Goal: Task Accomplishment & Management: Use online tool/utility

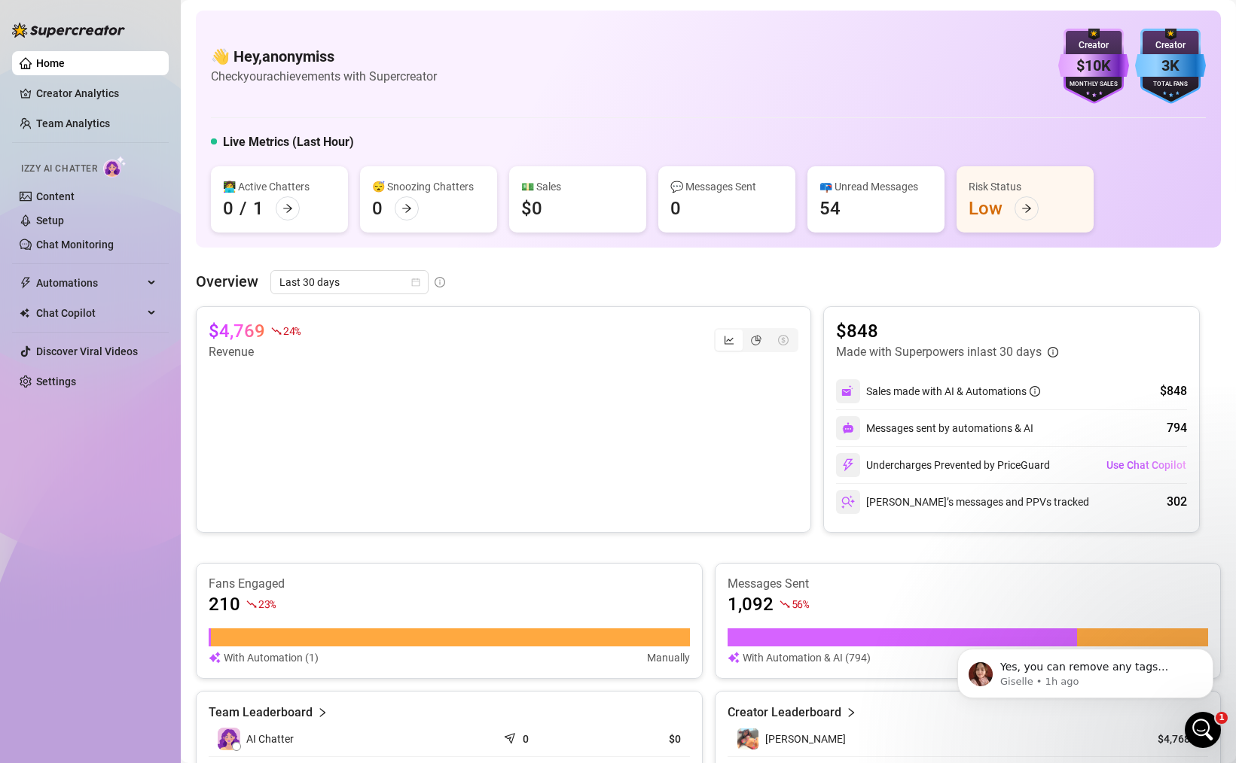
scroll to position [21, 0]
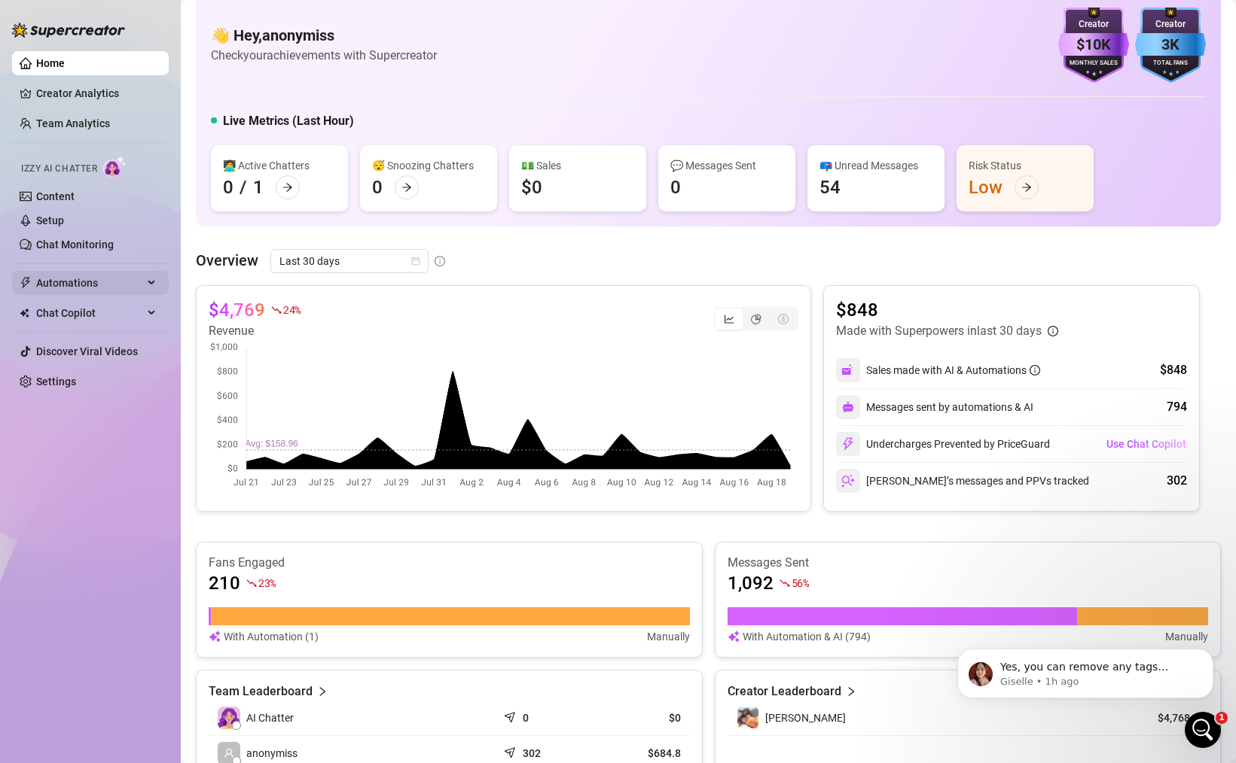
click at [115, 289] on span "Automations" at bounding box center [89, 283] width 107 height 24
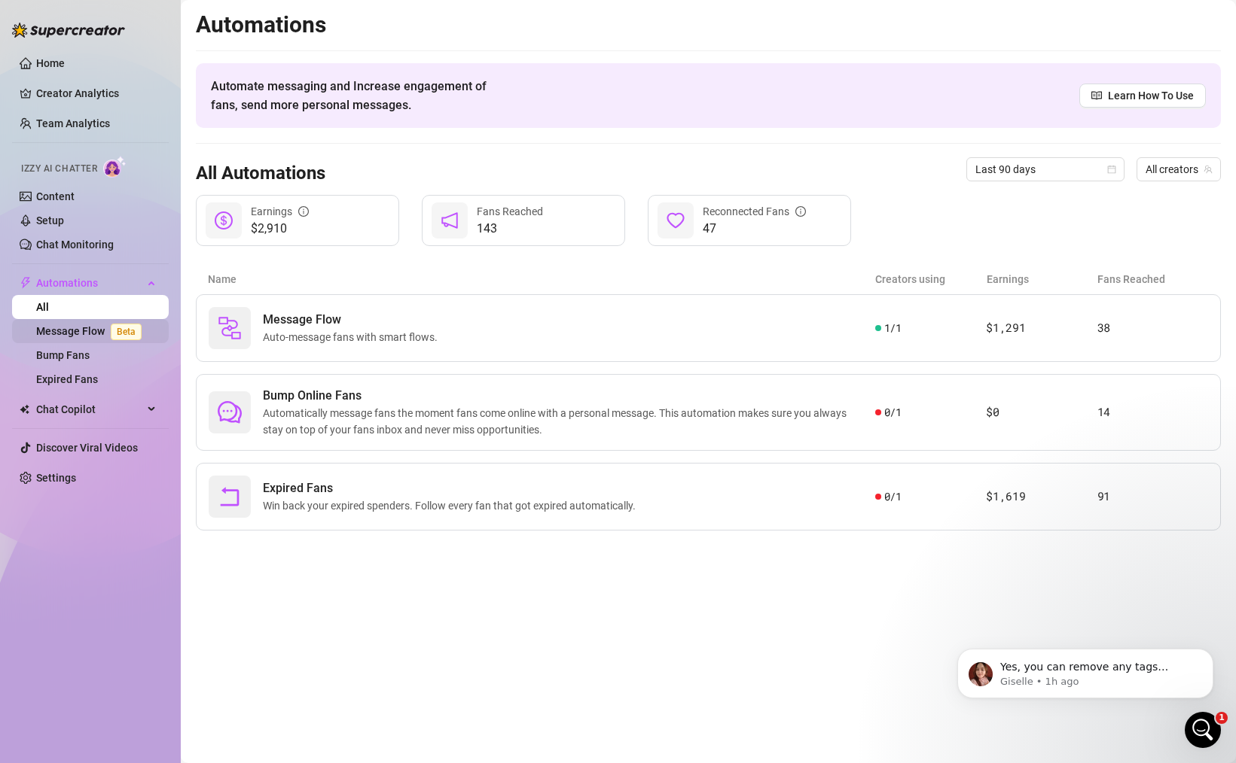
click at [81, 328] on link "Message Flow Beta" at bounding box center [91, 331] width 111 height 12
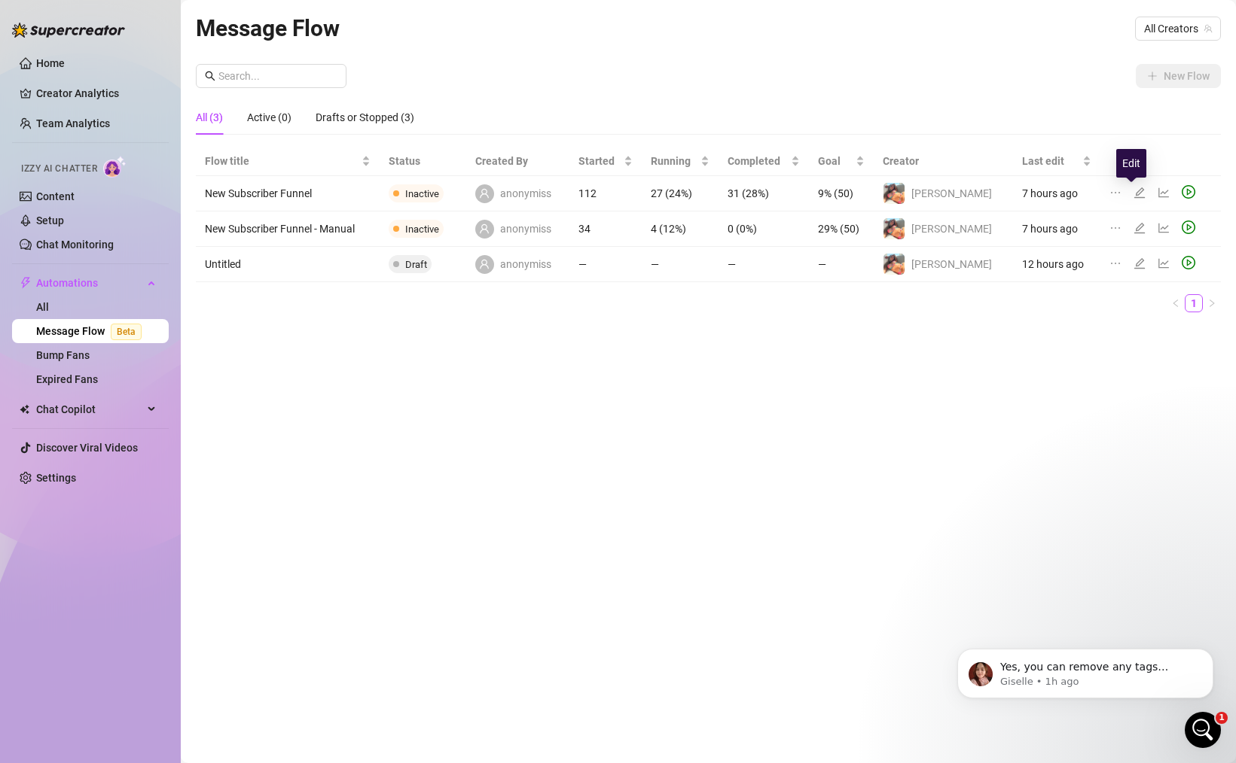
click at [1133, 190] on icon "edit" at bounding box center [1139, 193] width 12 height 12
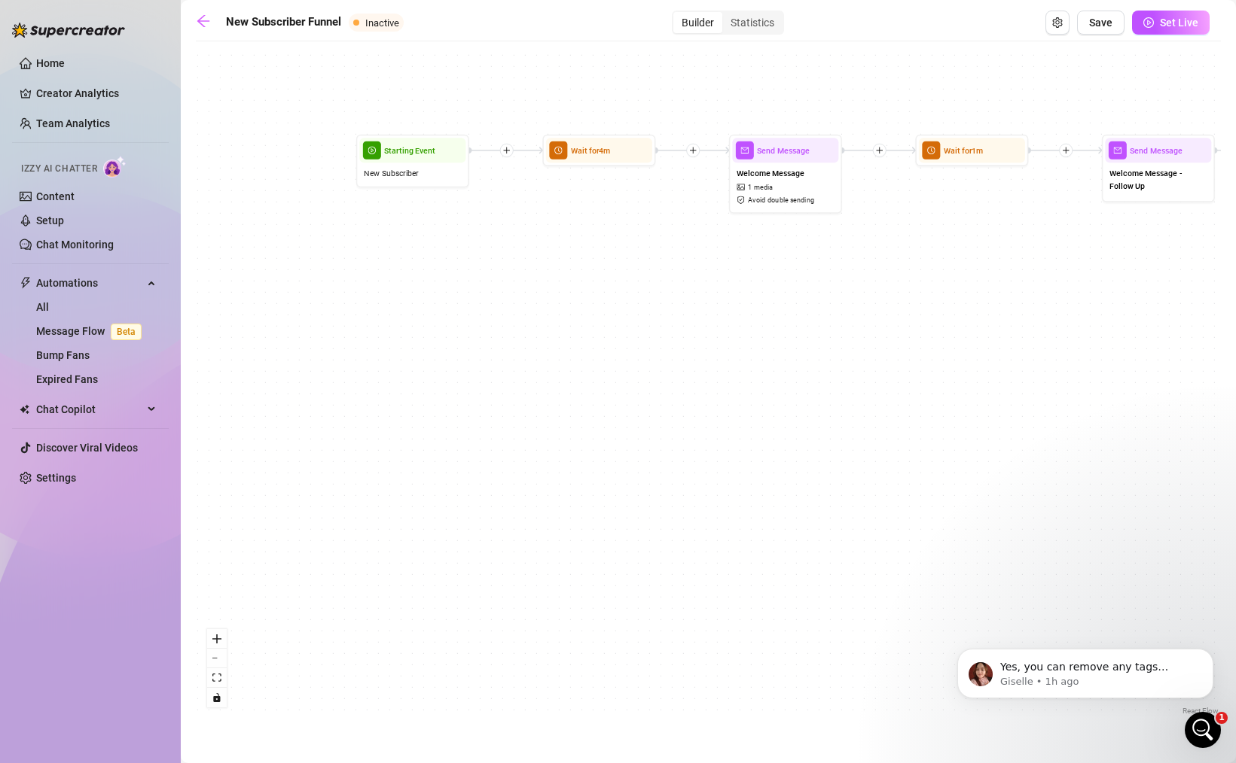
drag, startPoint x: 317, startPoint y: 227, endPoint x: 610, endPoint y: 463, distance: 375.9
click at [610, 463] on div "If True If False If True If False If True If False If True If False Send Messag…" at bounding box center [708, 384] width 1025 height 670
click at [401, 171] on span "New Subscriber" at bounding box center [391, 173] width 55 height 13
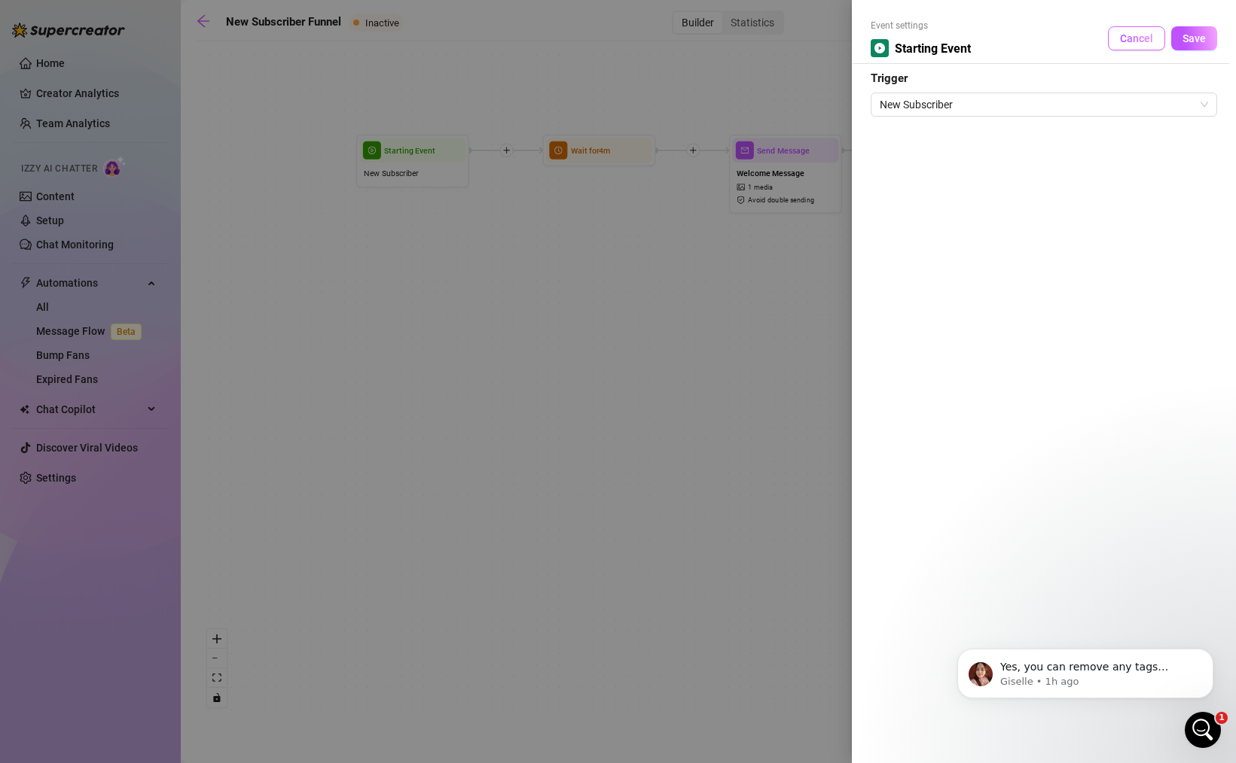
click at [1144, 29] on button "Cancel" at bounding box center [1136, 38] width 57 height 24
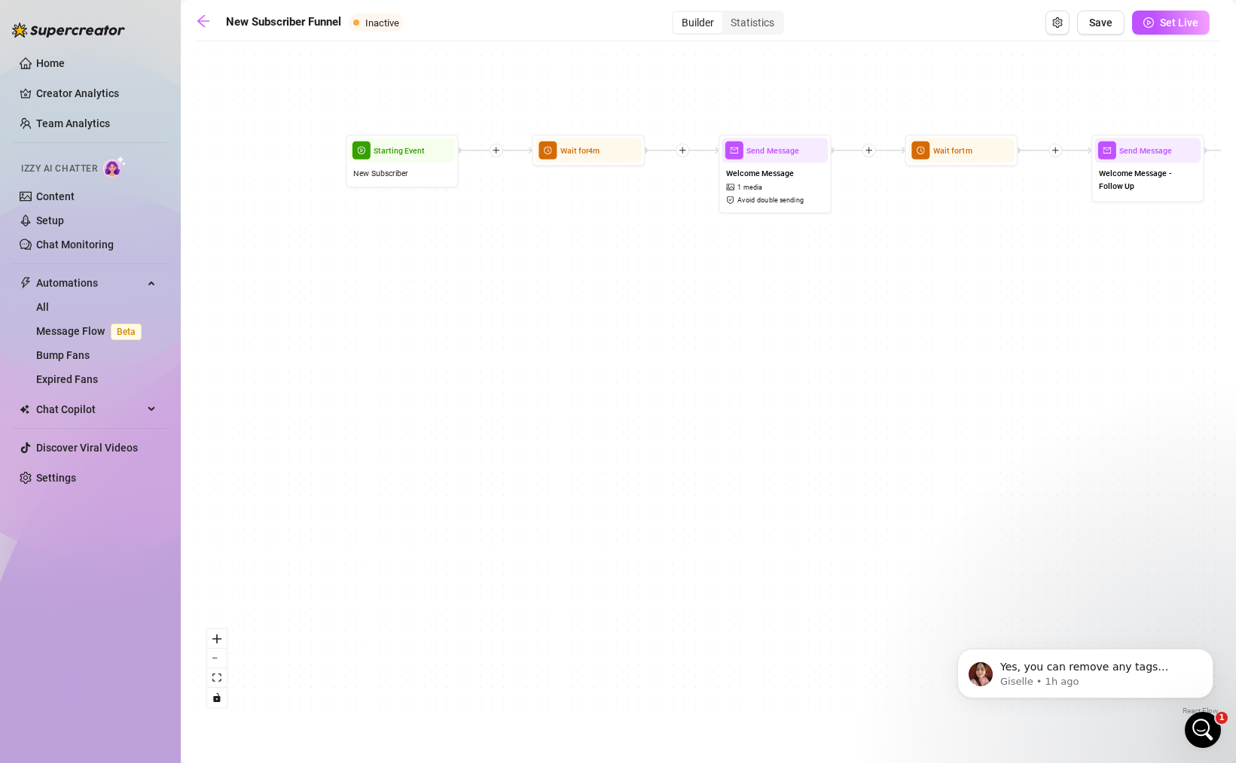
drag, startPoint x: 913, startPoint y: 389, endPoint x: 712, endPoint y: 456, distance: 212.6
click at [712, 456] on div "If True If False If True If False If True If False If True If False Send Messag…" at bounding box center [708, 384] width 1025 height 670
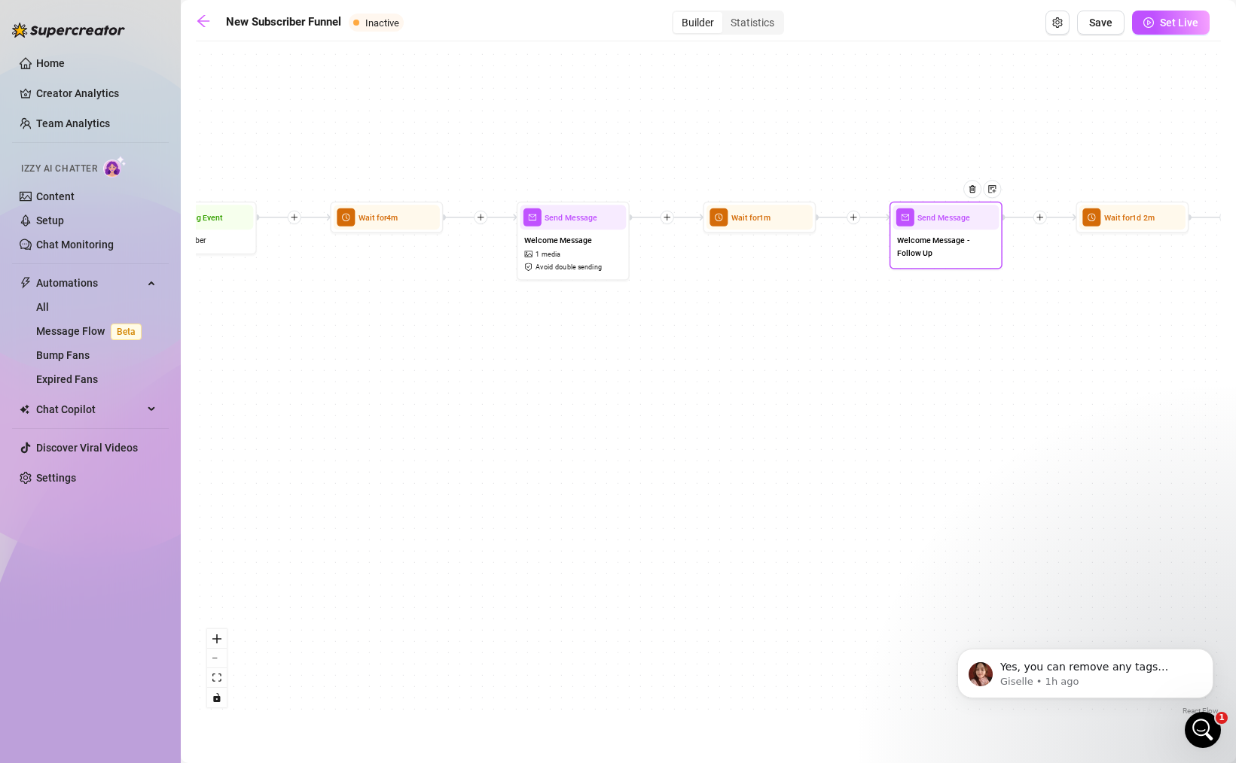
click at [926, 225] on div "Send Message" at bounding box center [945, 217] width 106 height 25
type textarea "I hope you like everything!! How did you find me? ☺️"
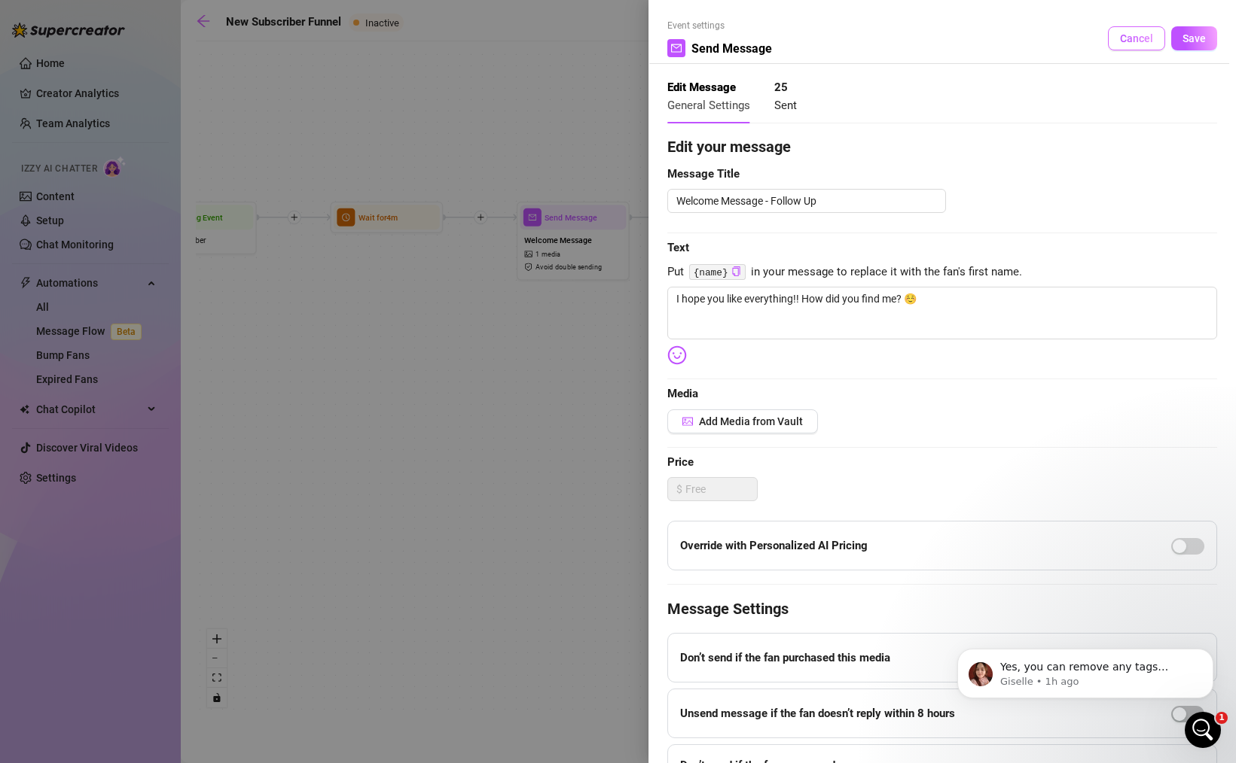
click at [1127, 39] on span "Cancel" at bounding box center [1136, 38] width 33 height 12
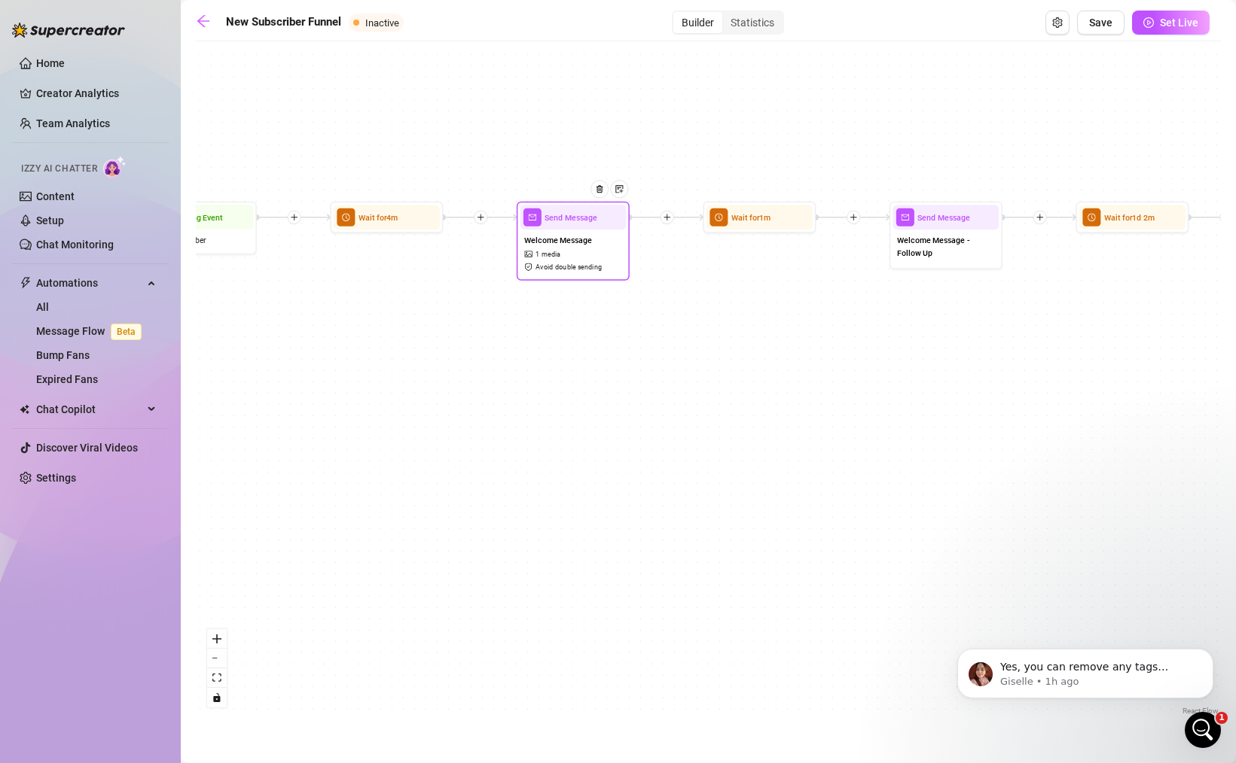
click at [591, 275] on div "Welcome Message 1 media Avoid double sending" at bounding box center [573, 253] width 106 height 47
type textarea "Hey!! Welcome to my little corner of the internet! I’m so happy you found me, t…"
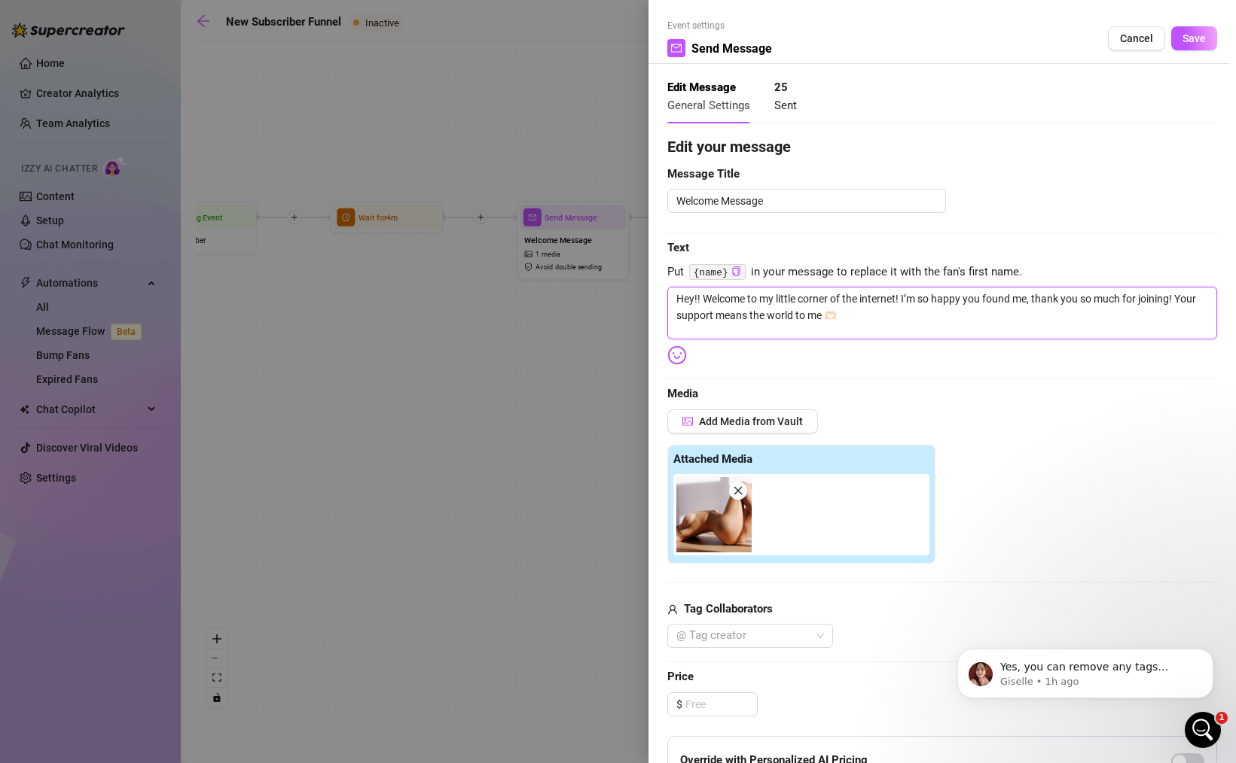
drag, startPoint x: 892, startPoint y: 313, endPoint x: 663, endPoint y: 288, distance: 230.2
click at [663, 288] on div "Event settings Send Message Cancel Save Edit Message General Settings 25 Sent E…" at bounding box center [941, 381] width 587 height 763
click at [581, 376] on div at bounding box center [618, 381] width 1236 height 763
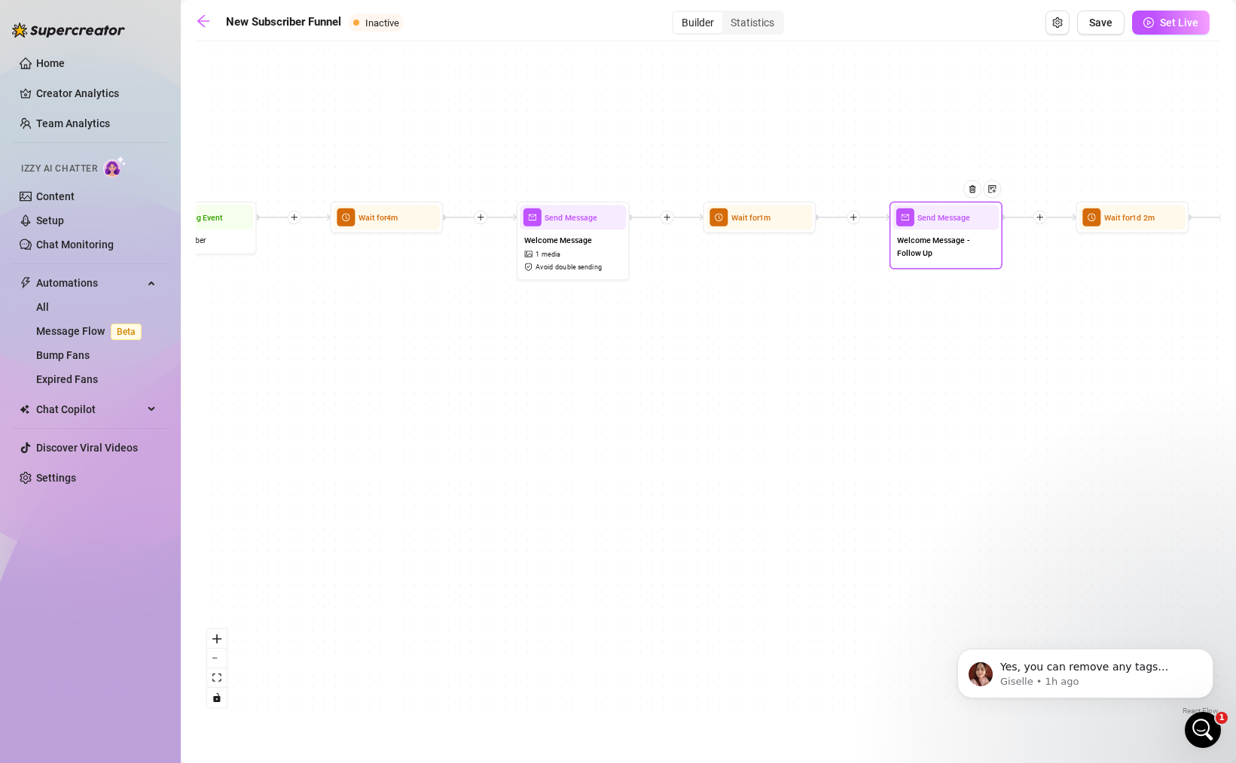
click at [937, 249] on span "Welcome Message - Follow Up" at bounding box center [945, 246] width 97 height 25
type textarea "I hope you like everything!! How did you find me? ☺️"
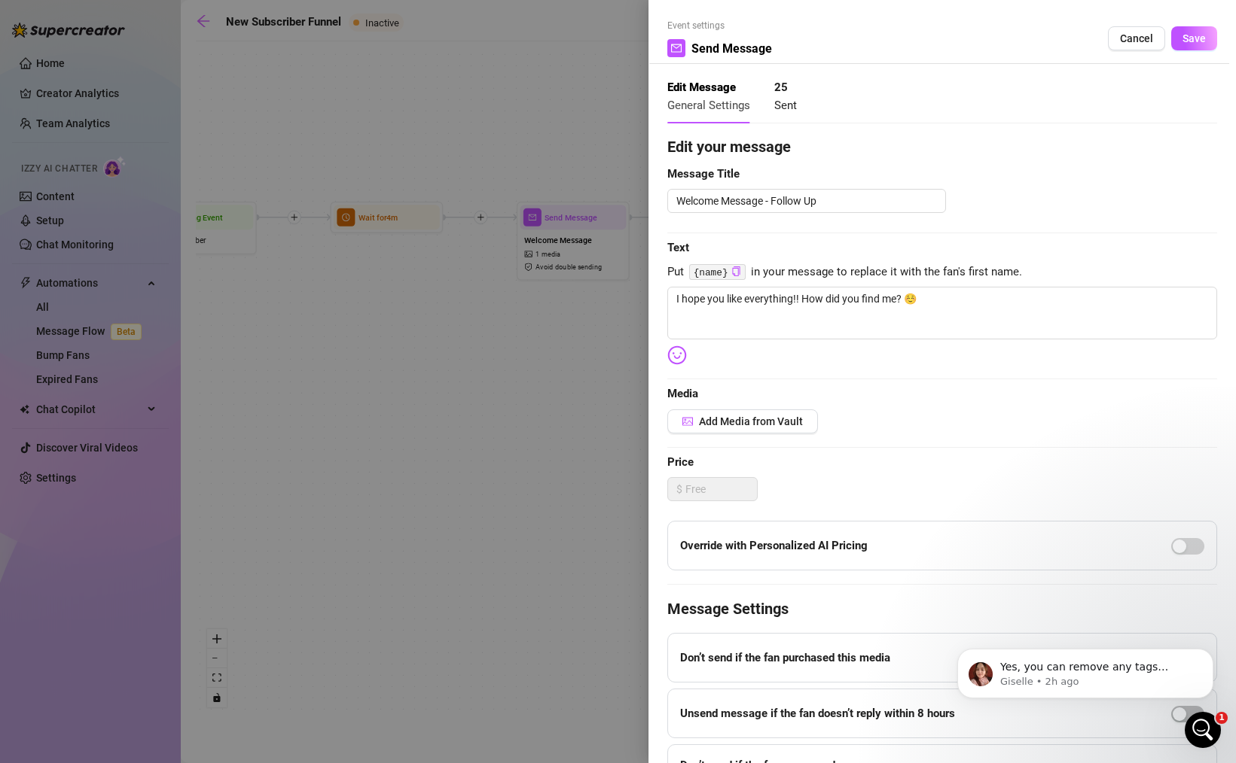
click at [576, 389] on div at bounding box center [618, 381] width 1236 height 763
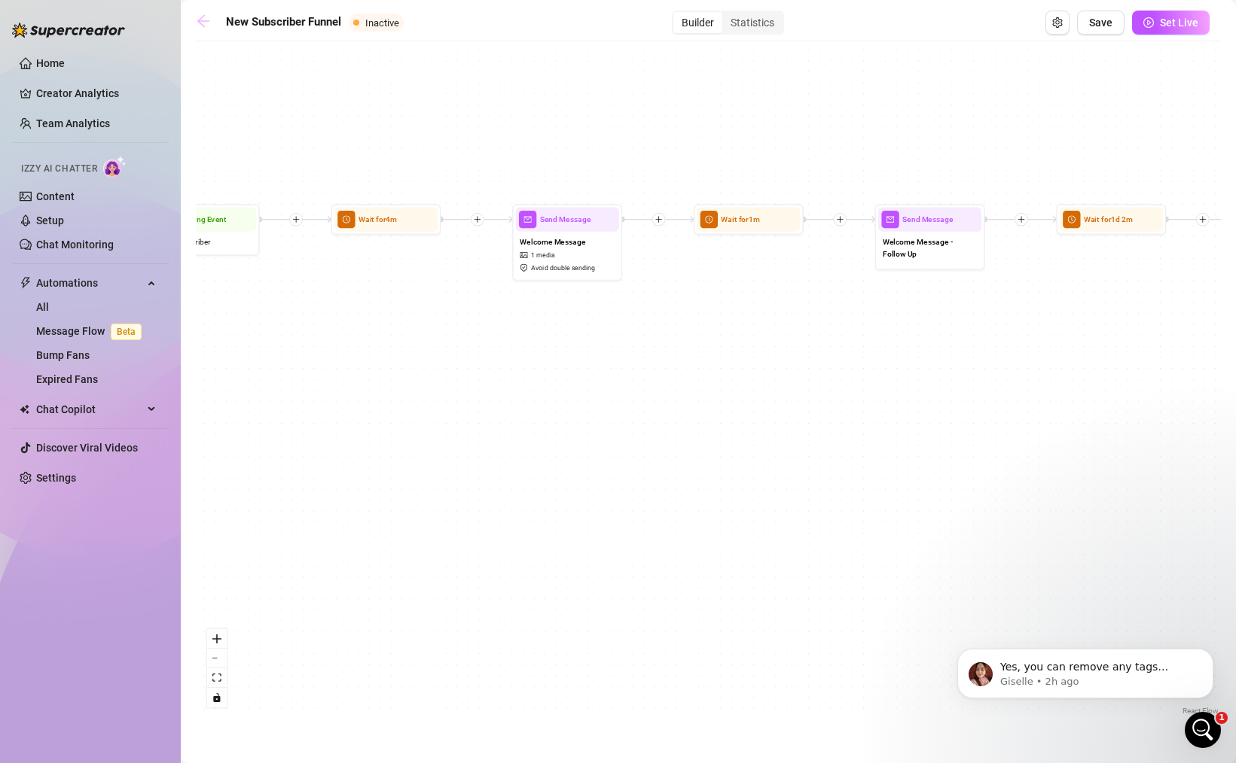
click at [202, 24] on icon "arrow-left" at bounding box center [203, 21] width 12 height 12
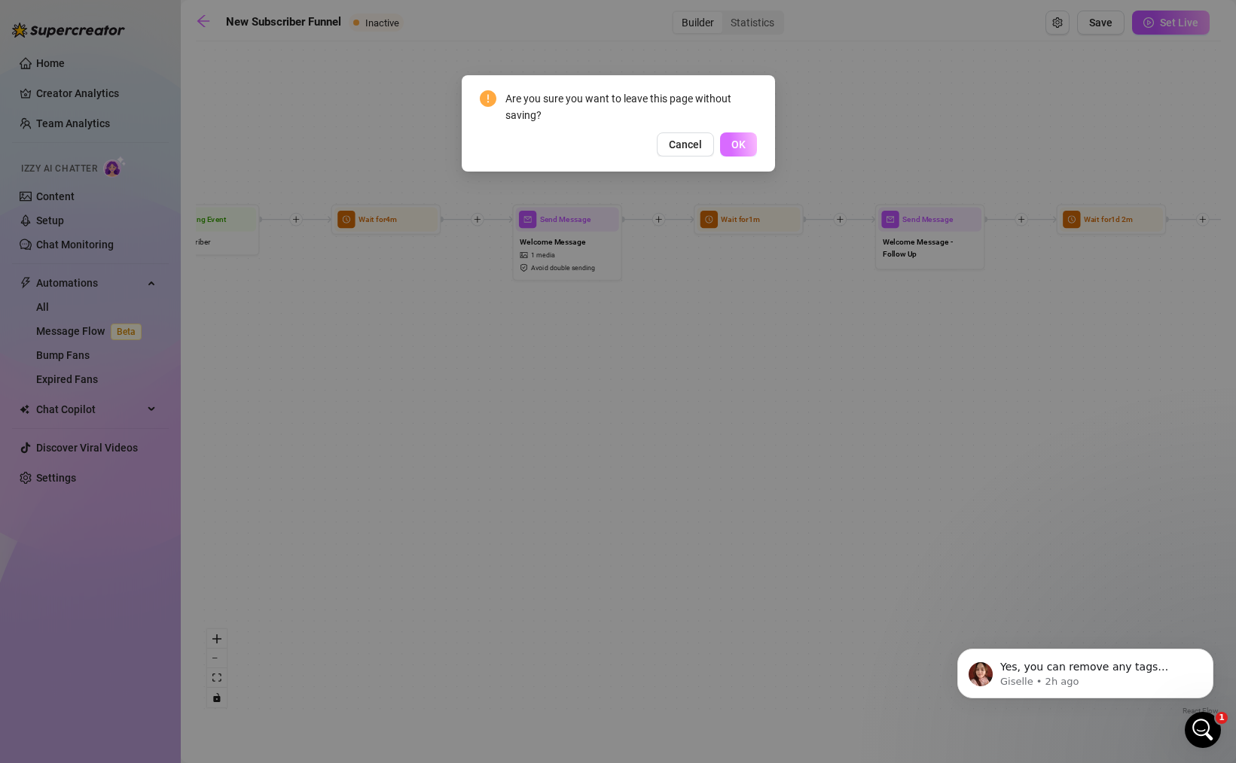
click at [731, 145] on span "OK" at bounding box center [738, 145] width 14 height 12
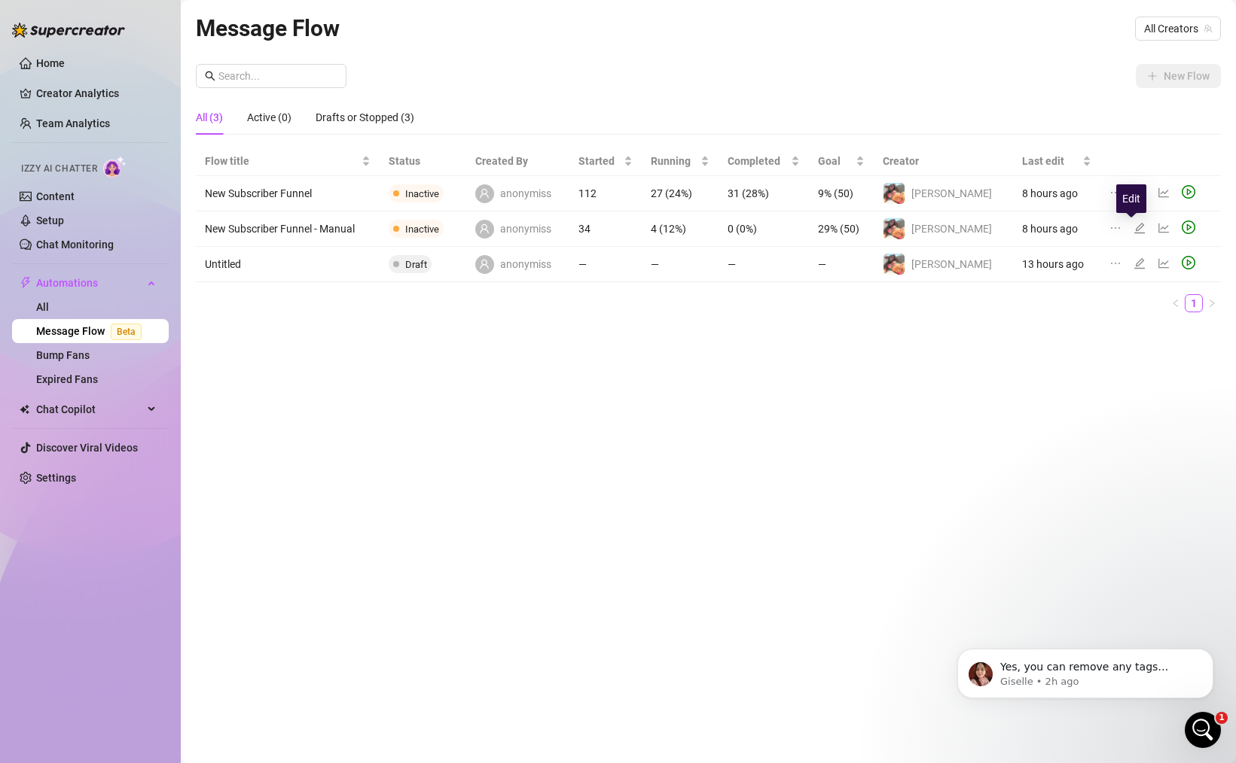
click at [1133, 230] on icon "edit" at bounding box center [1139, 228] width 12 height 12
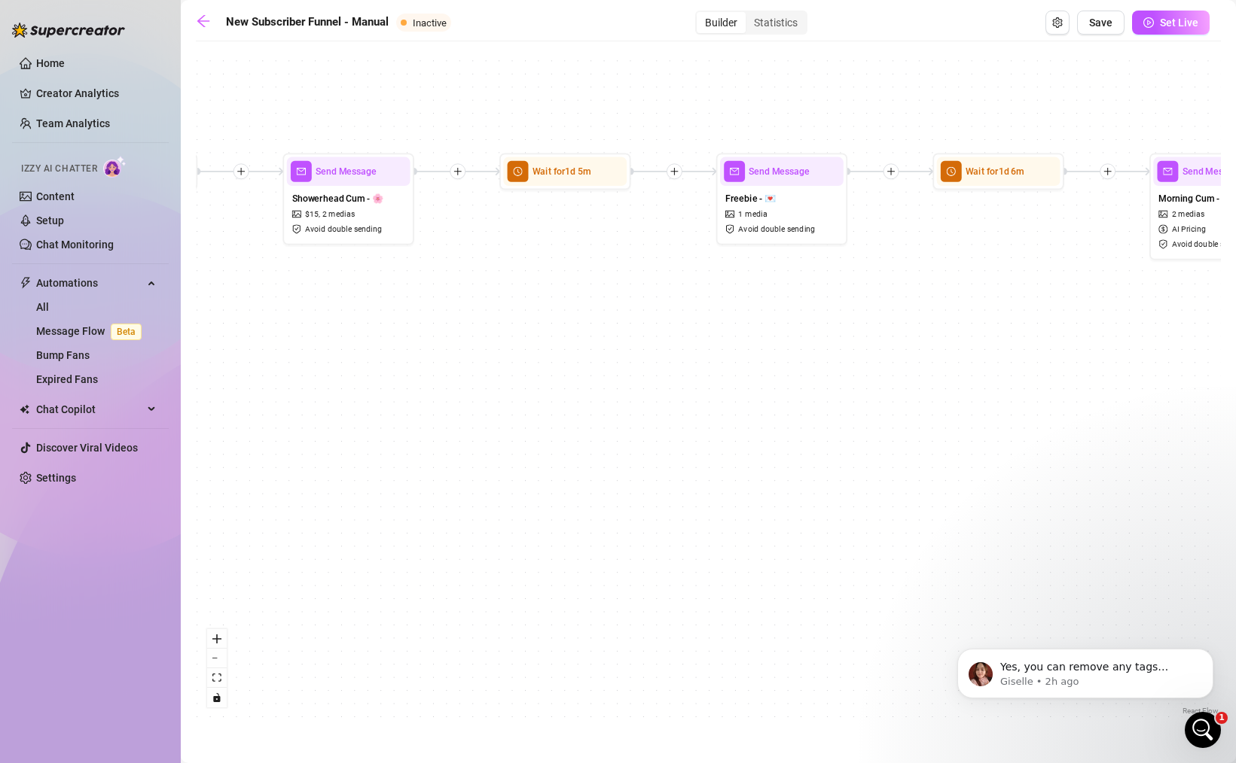
drag, startPoint x: 349, startPoint y: 308, endPoint x: 885, endPoint y: 364, distance: 538.3
click at [885, 365] on div "If True If False If True If False If True If False If True If False Send Messag…" at bounding box center [708, 384] width 1025 height 670
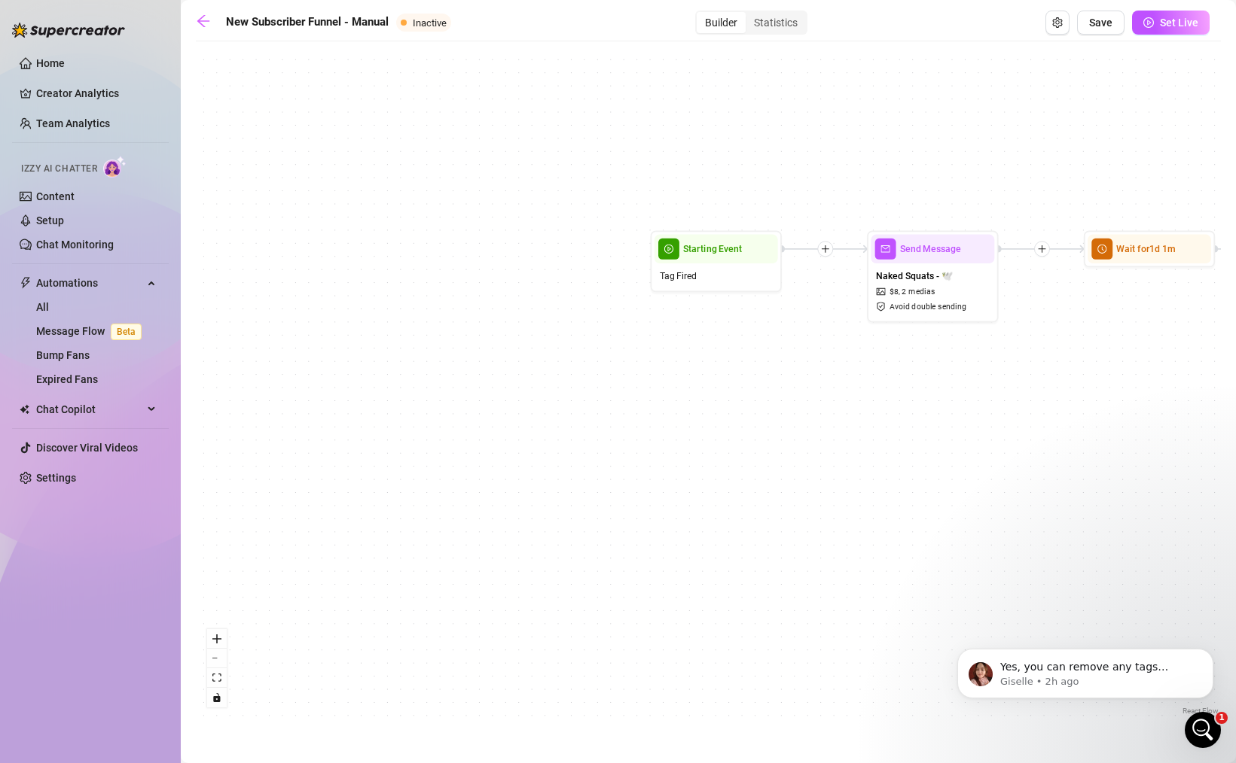
drag, startPoint x: 334, startPoint y: 301, endPoint x: 847, endPoint y: 325, distance: 514.0
click at [847, 325] on div "If True If False If True If False If True If False If True If False Send Messag…" at bounding box center [708, 384] width 1025 height 670
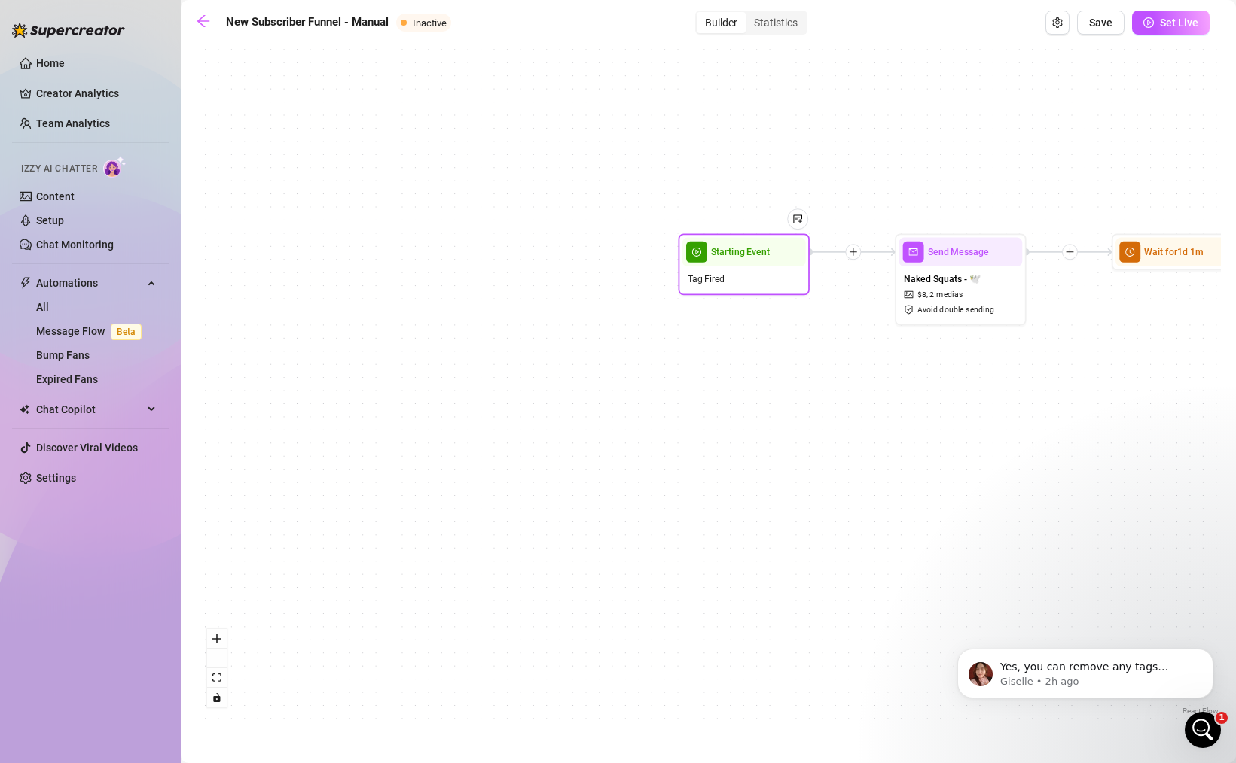
click at [748, 282] on div "Tag Fired" at bounding box center [743, 279] width 123 height 25
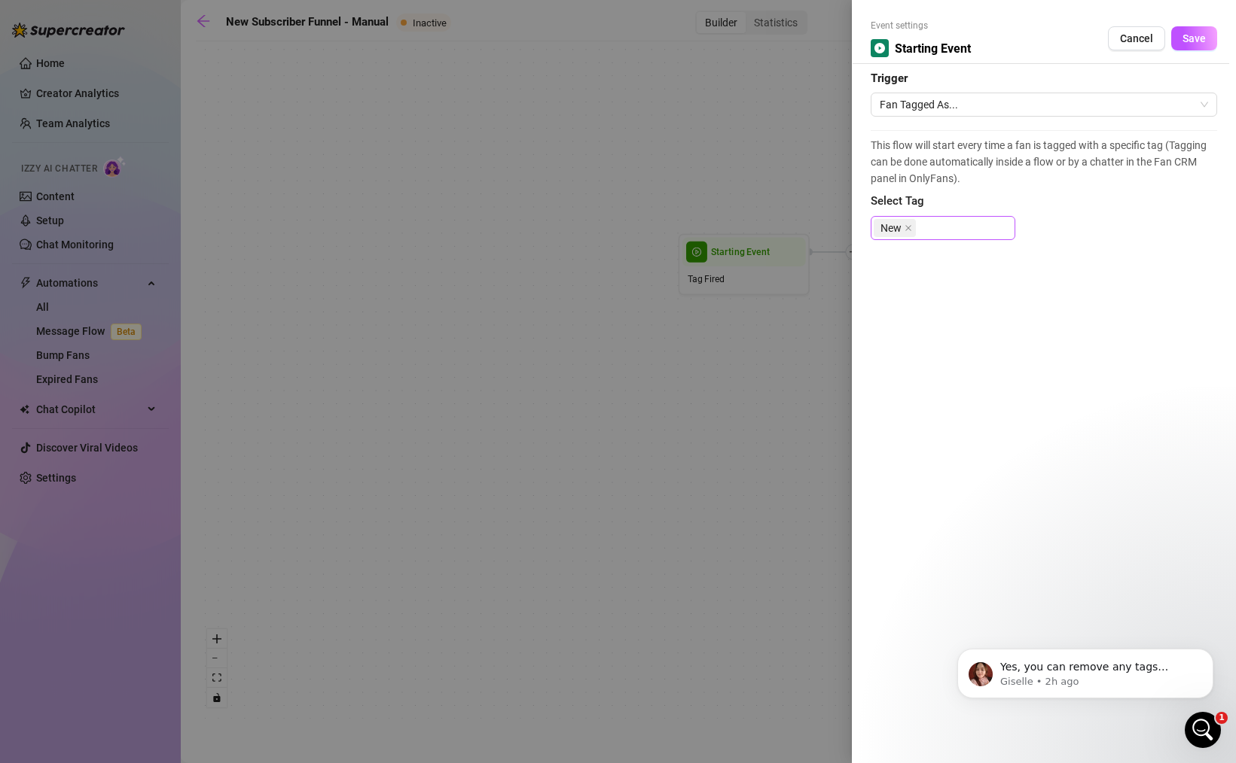
click at [943, 236] on div "New" at bounding box center [942, 228] width 139 height 21
click at [979, 328] on div "Test" at bounding box center [942, 330] width 120 height 17
click at [936, 228] on span "Test" at bounding box center [935, 228] width 20 height 17
click at [955, 228] on icon "close" at bounding box center [952, 228] width 8 height 8
click at [1124, 236] on div "This flow will start every time a fan is tagged with a specific tag (Tagging ca…" at bounding box center [1043, 192] width 346 height 124
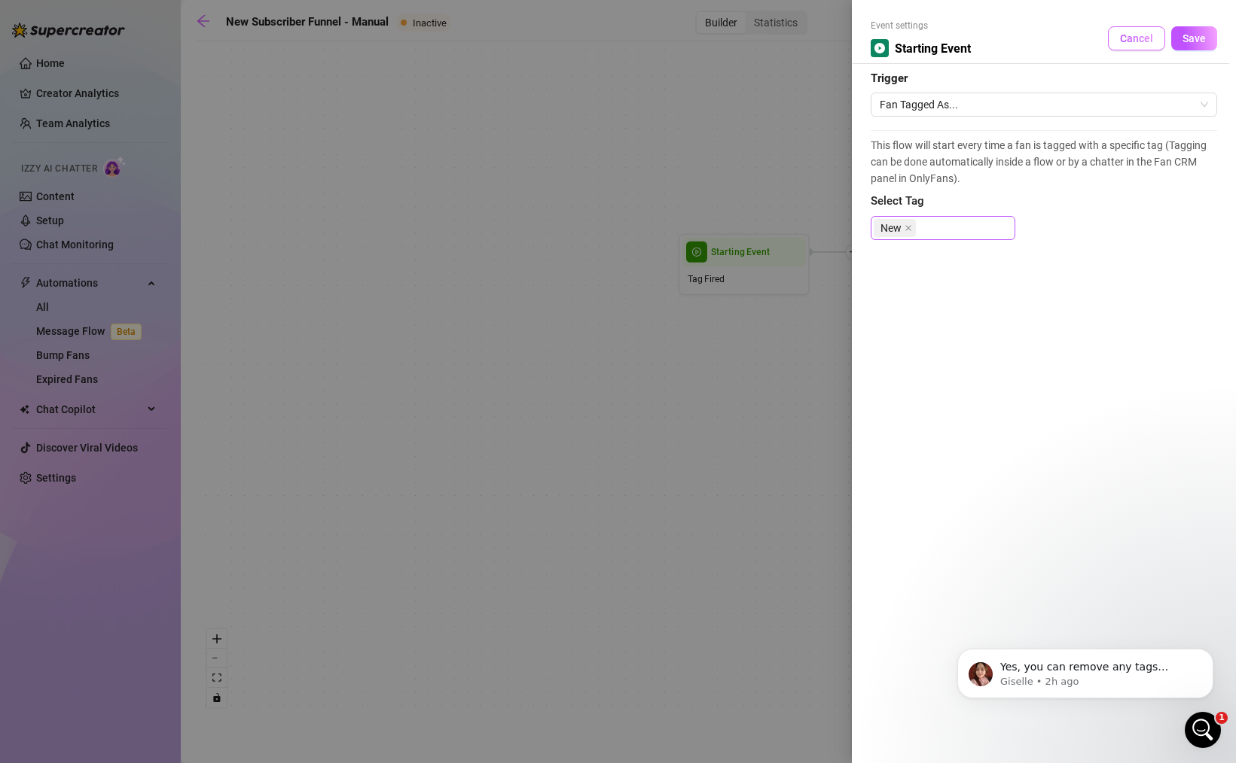
click at [1129, 38] on span "Cancel" at bounding box center [1136, 38] width 33 height 12
